Goal: Book appointment/travel/reservation

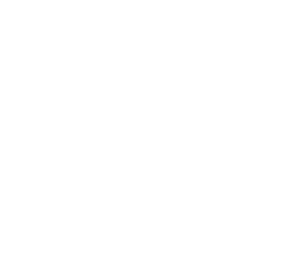
click at [282, 18] on span "Menu" at bounding box center [283, 16] width 11 height 6
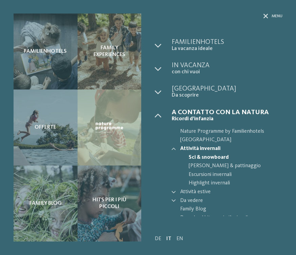
click at [211, 150] on span "Attività invernali" at bounding box center [231, 149] width 102 height 9
click at [175, 149] on icon at bounding box center [173, 149] width 4 height 4
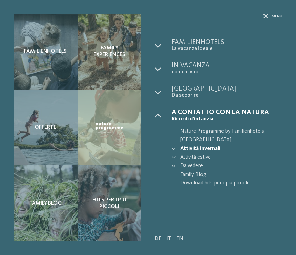
click at [207, 46] on span "La vacanza ideale" at bounding box center [226, 49] width 111 height 6
click at [276, 17] on span "Menu" at bounding box center [276, 17] width 11 height 6
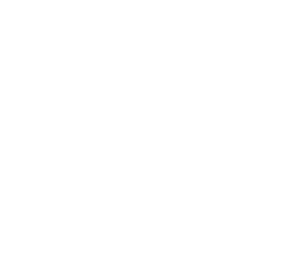
click at [29, 218] on span "Arrivo" at bounding box center [29, 217] width 24 height 5
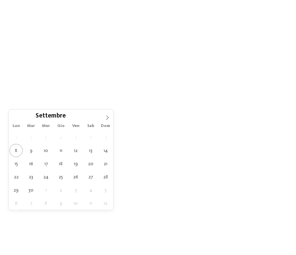
click at [108, 117] on icon at bounding box center [107, 117] width 5 height 5
click at [110, 116] on span at bounding box center [106, 115] width 11 height 11
click at [108, 120] on icon at bounding box center [107, 117] width 5 height 5
type div "[DATE]"
type input "****"
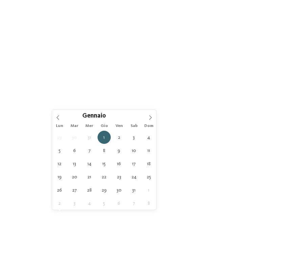
type div "[DATE]"
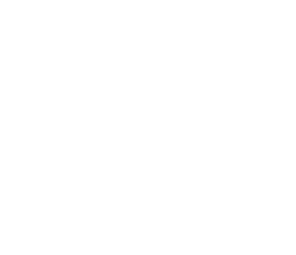
click at [154, 215] on span "I miei desideri" at bounding box center [159, 217] width 24 height 5
click at [131, 121] on div at bounding box center [134, 121] width 7 height 7
click at [149, 211] on span "accetta" at bounding box center [147, 213] width 19 height 5
click at [69, 103] on select "* ****** ******* ******** ******" at bounding box center [85, 108] width 111 height 10
select select "*"
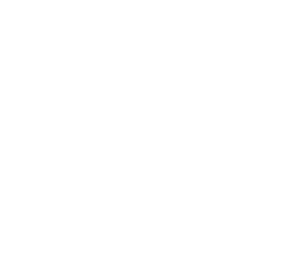
click at [74, 122] on input "Cognome" at bounding box center [85, 127] width 111 height 10
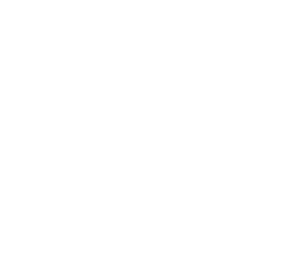
type input "*******"
click at [205, 103] on input "Nome" at bounding box center [210, 108] width 111 height 10
type input "*********"
click at [192, 122] on input "E-mail" at bounding box center [210, 127] width 111 height 10
type input "*"
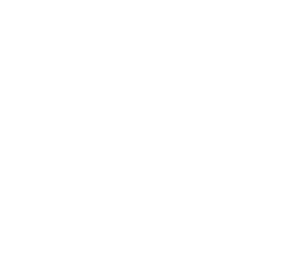
type input "**********"
click at [215, 169] on span "Iscriviti ora" at bounding box center [210, 171] width 29 height 5
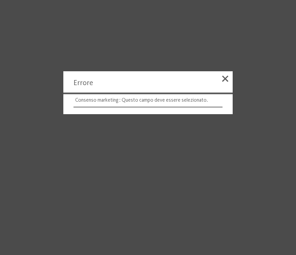
click at [225, 82] on span at bounding box center [225, 79] width 6 height 6
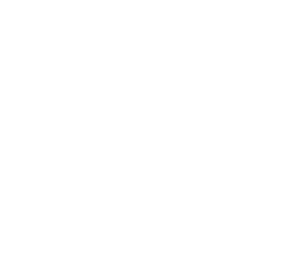
click at [211, 169] on span "Iscriviti ora" at bounding box center [210, 171] width 29 height 5
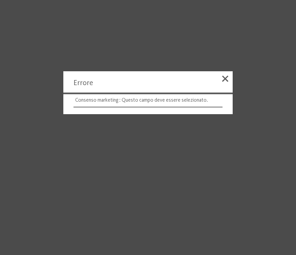
click at [221, 81] on div at bounding box center [224, 79] width 15 height 17
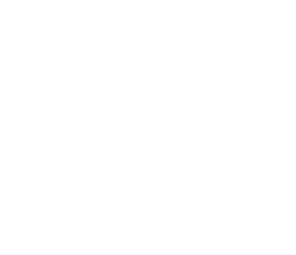
click at [34, 140] on span at bounding box center [33, 143] width 7 height 7
click at [213, 169] on span "Iscriviti ora" at bounding box center [210, 171] width 29 height 5
click at [67, 166] on span "Family hotel [GEOGRAPHIC_DATA]" at bounding box center [40, 170] width 53 height 13
click at [20, 137] on icon at bounding box center [20, 138] width 4 height 4
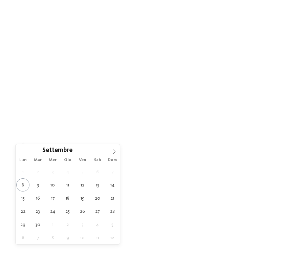
click at [115, 153] on icon at bounding box center [114, 151] width 5 height 5
click at [116, 153] on icon at bounding box center [114, 151] width 5 height 5
click at [116, 153] on span at bounding box center [113, 149] width 11 height 11
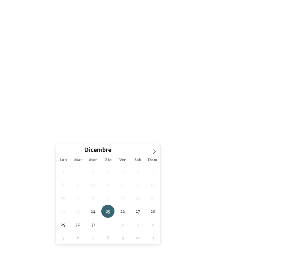
click at [77, 136] on div "25.12.2025" at bounding box center [75, 138] width 25 height 5
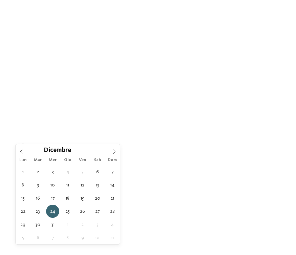
type div "[DATE]"
type input "****"
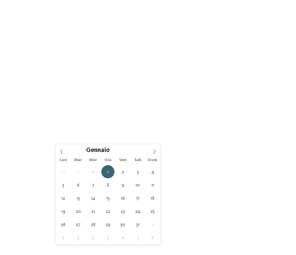
click at [78, 139] on span "[DATE]" at bounding box center [74, 138] width 21 height 5
type div "[DATE]"
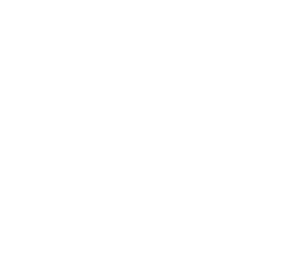
click at [158, 137] on span "I miei desideri" at bounding box center [155, 138] width 23 height 5
click at [133, 121] on div at bounding box center [134, 121] width 7 height 7
click at [150, 211] on span "accetta" at bounding box center [147, 213] width 19 height 5
click at [283, 17] on span "Menu" at bounding box center [283, 16] width 11 height 6
